Goal: Information Seeking & Learning: Learn about a topic

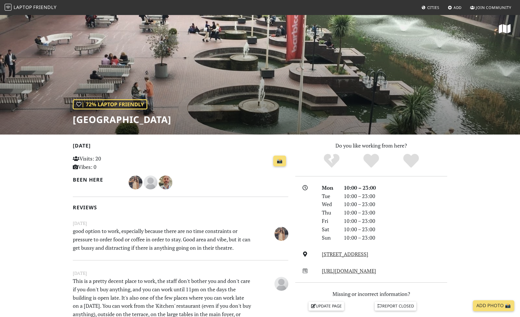
click at [79, 233] on p "good option to work, especially because there are no time constraints or pressu…" at bounding box center [161, 239] width 185 height 25
drag, startPoint x: 79, startPoint y: 233, endPoint x: 110, endPoint y: 233, distance: 31.2
click at [110, 233] on p "good option to work, especially because there are no time constraints or pressu…" at bounding box center [161, 239] width 185 height 25
click at [207, 239] on p "good option to work, especially because there are no time constraints or pressu…" at bounding box center [161, 239] width 185 height 25
click at [27, 6] on span "Laptop" at bounding box center [23, 7] width 19 height 6
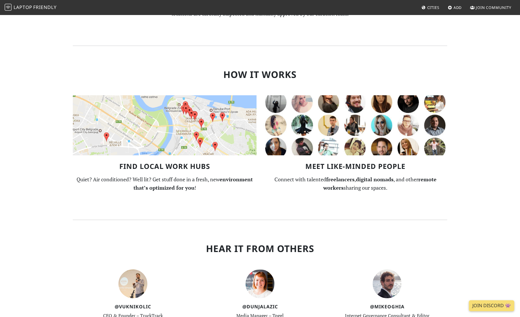
scroll to position [381, 0]
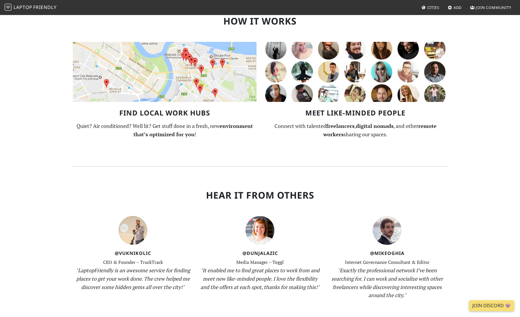
click at [211, 81] on img at bounding box center [165, 72] width 184 height 60
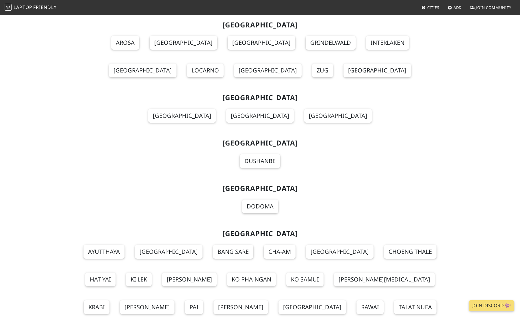
scroll to position [6221, 0]
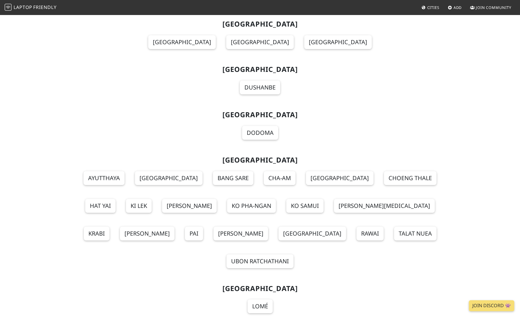
scroll to position [6287, 0]
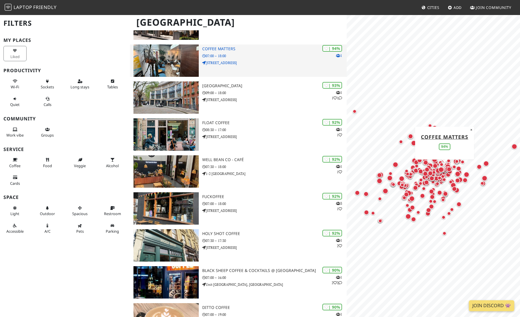
scroll to position [178, 0]
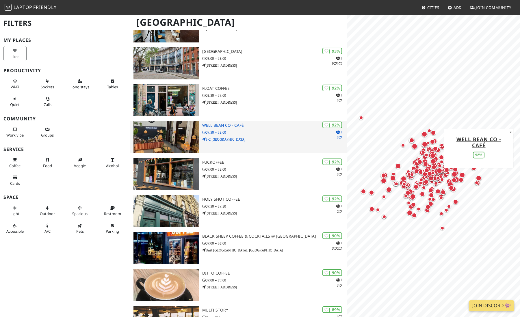
click at [269, 141] on p "1-2 [GEOGRAPHIC_DATA]" at bounding box center [274, 139] width 144 height 5
